Goal: Navigation & Orientation: Find specific page/section

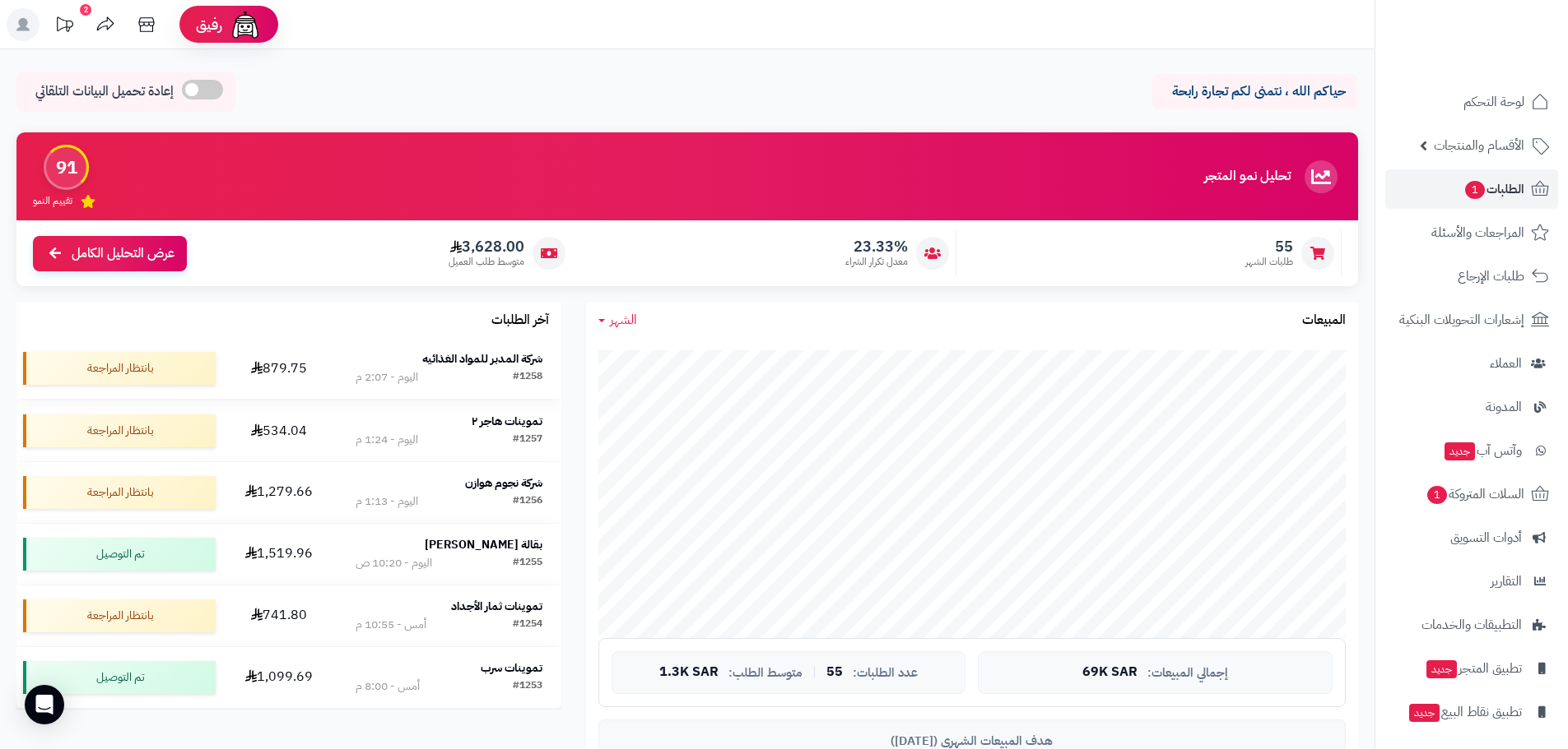
click at [439, 361] on strong "شركة المدبر للمواد الغذائيه" at bounding box center [482, 359] width 121 height 17
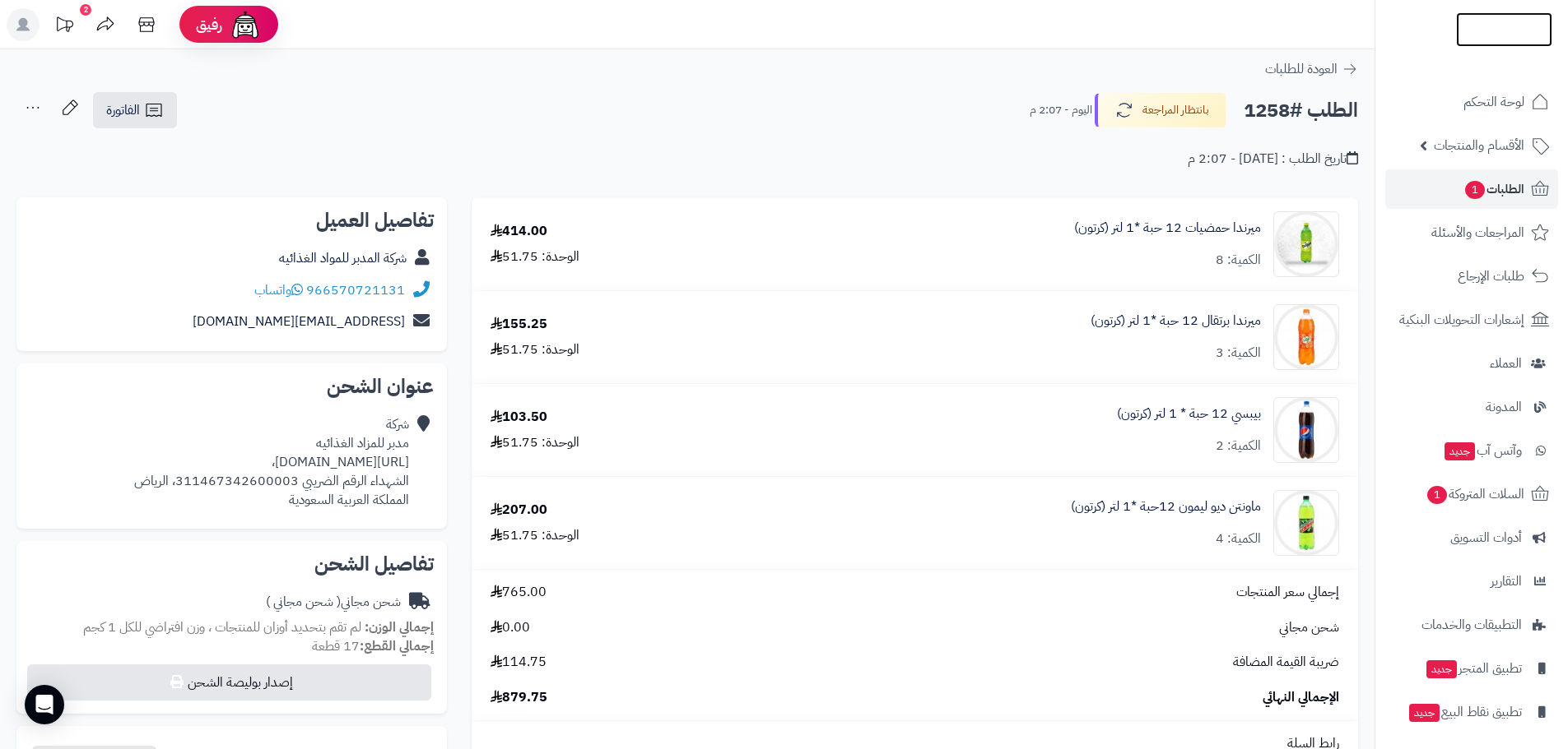
click at [1488, 31] on img at bounding box center [1503, 47] width 96 height 35
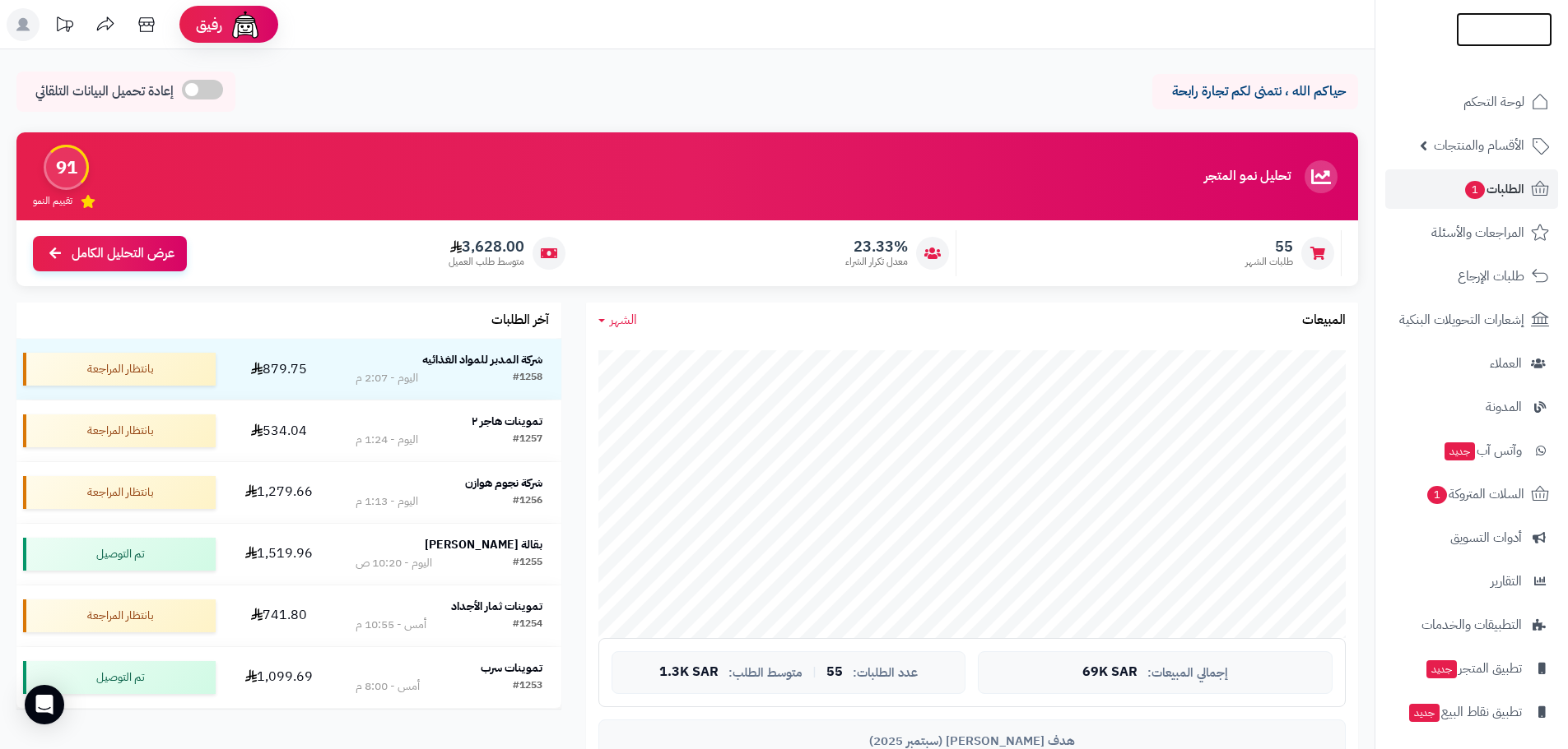
click at [1466, 47] on img at bounding box center [1503, 64] width 96 height 35
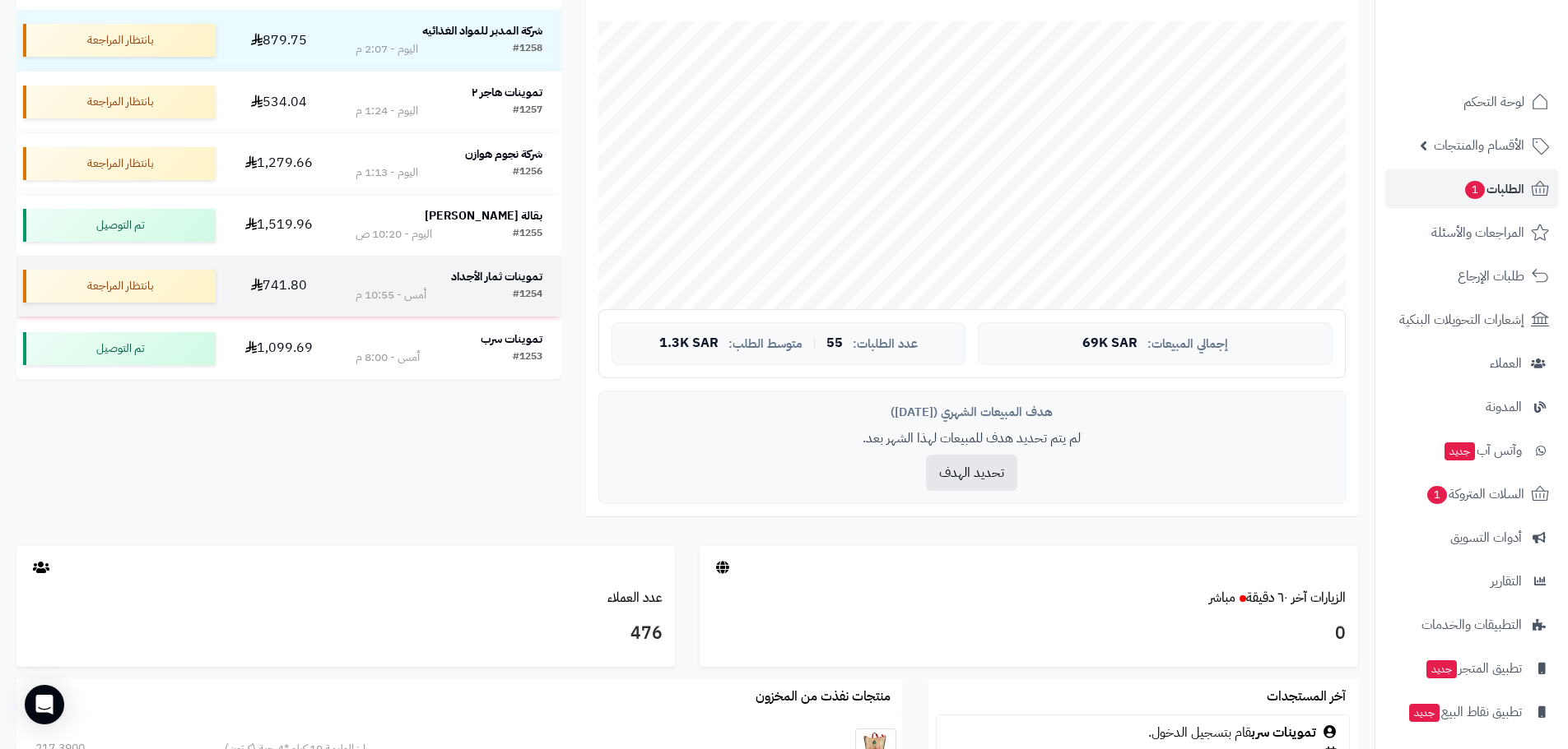
scroll to position [576, 0]
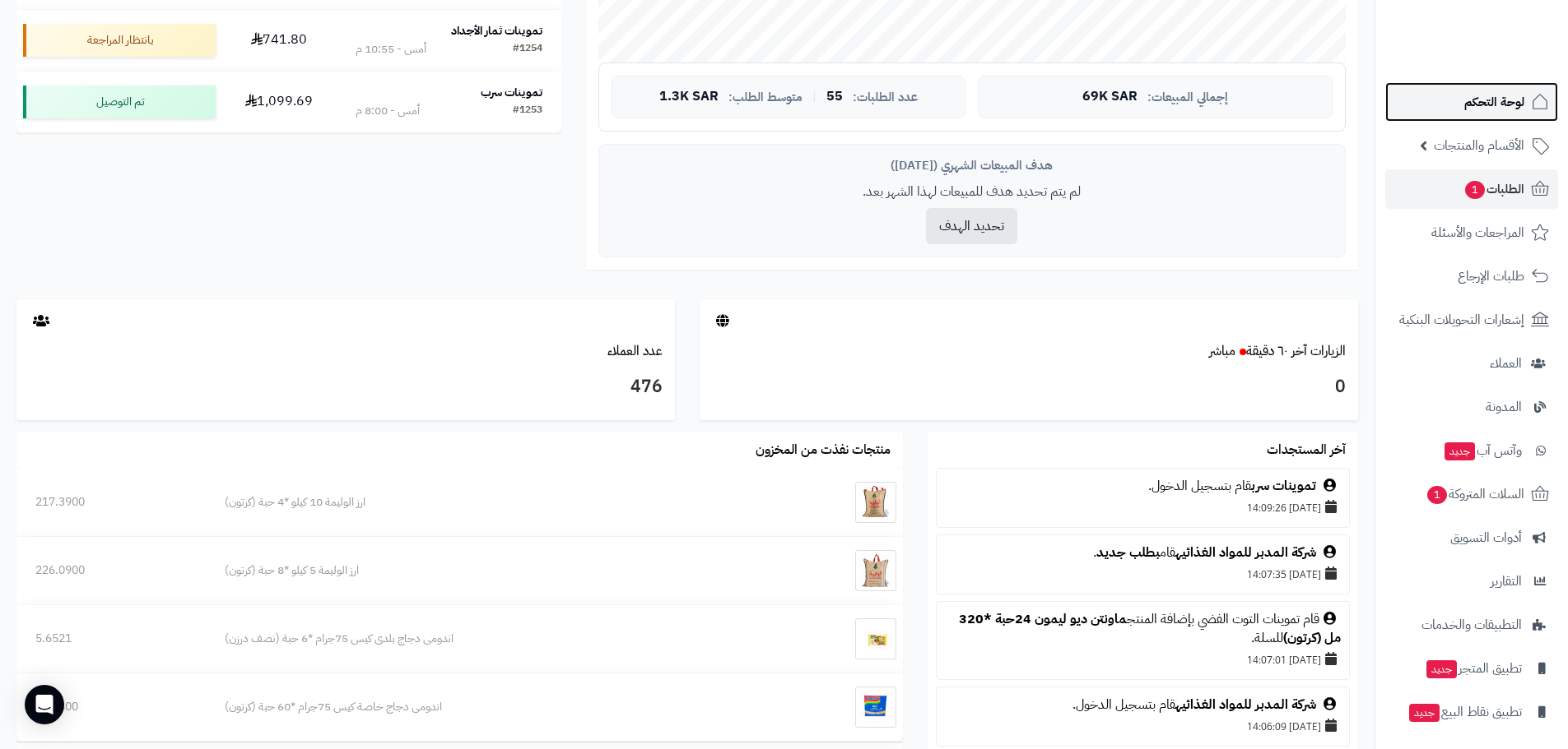
click at [1482, 101] on span "لوحة التحكم" at bounding box center [1494, 102] width 60 height 23
